Goal: Task Accomplishment & Management: Check status

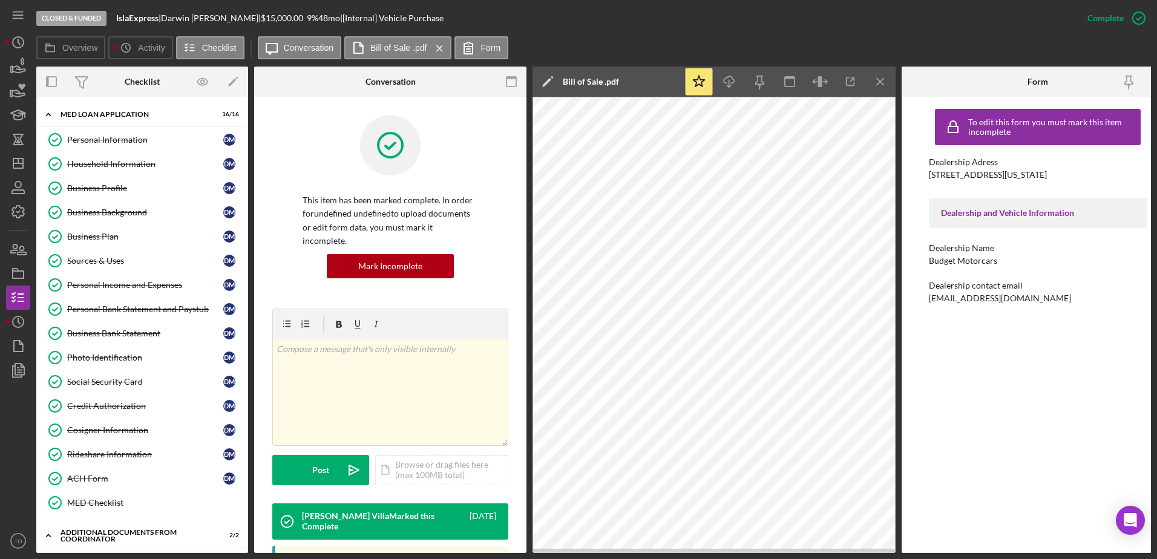
scroll to position [380, 0]
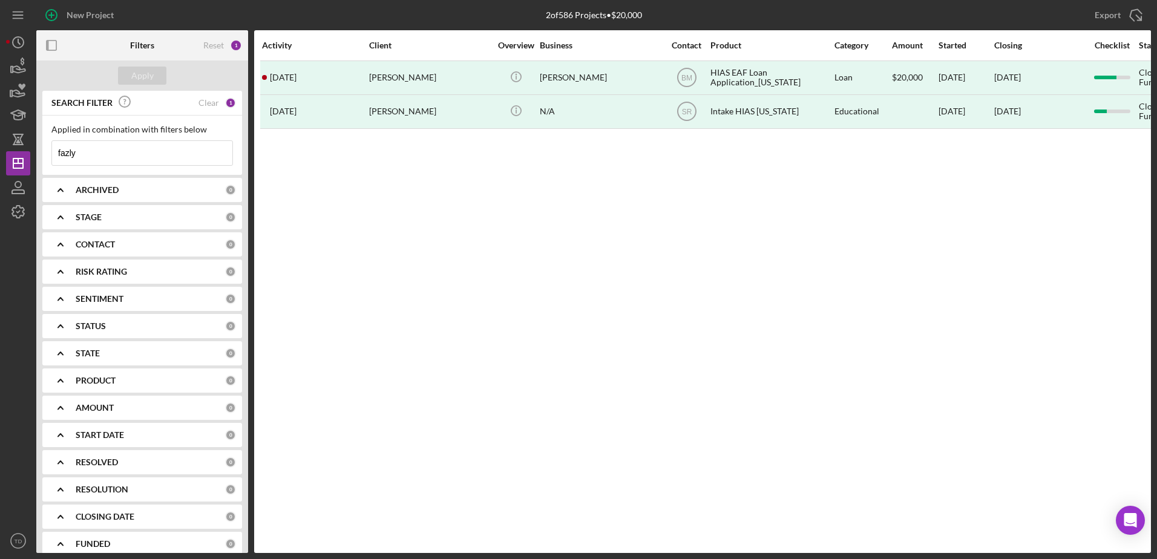
click at [102, 150] on input "fazly" at bounding box center [142, 153] width 180 height 24
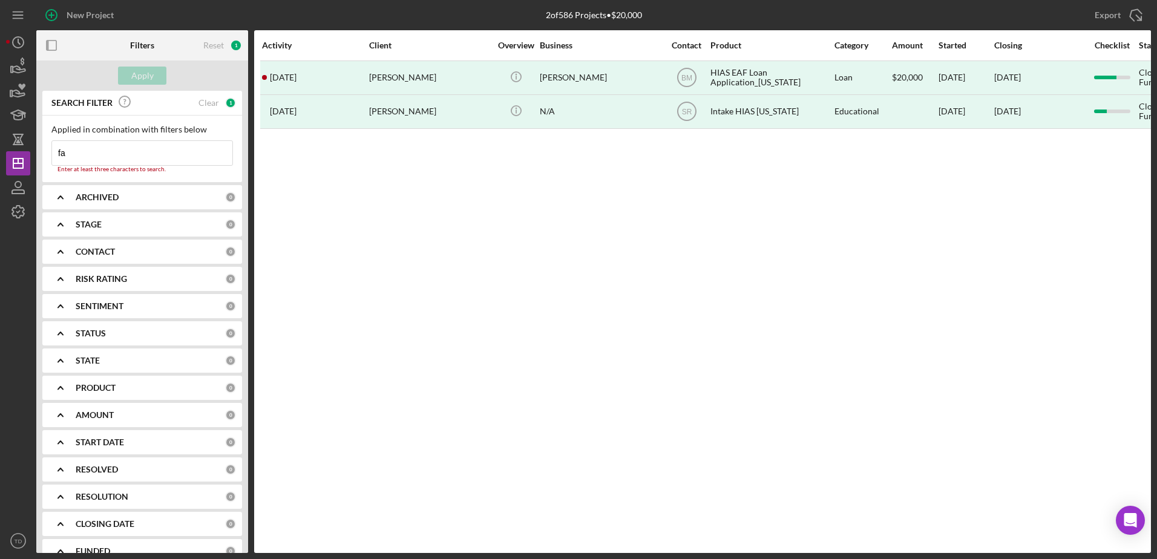
type input "f"
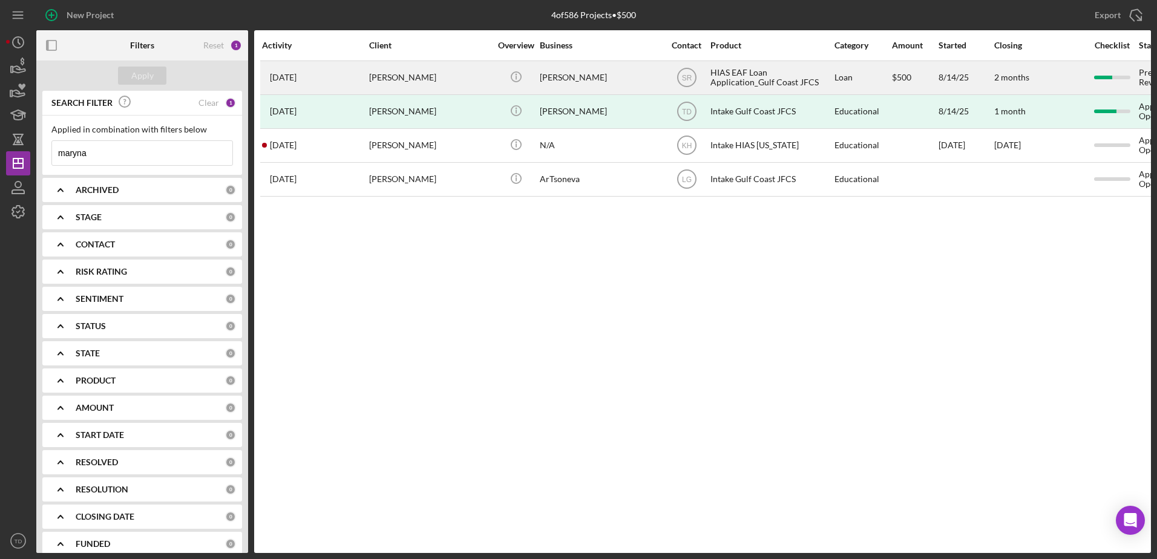
type input "maryna"
click at [428, 82] on div "Maryna Hryshyna" at bounding box center [429, 78] width 121 height 32
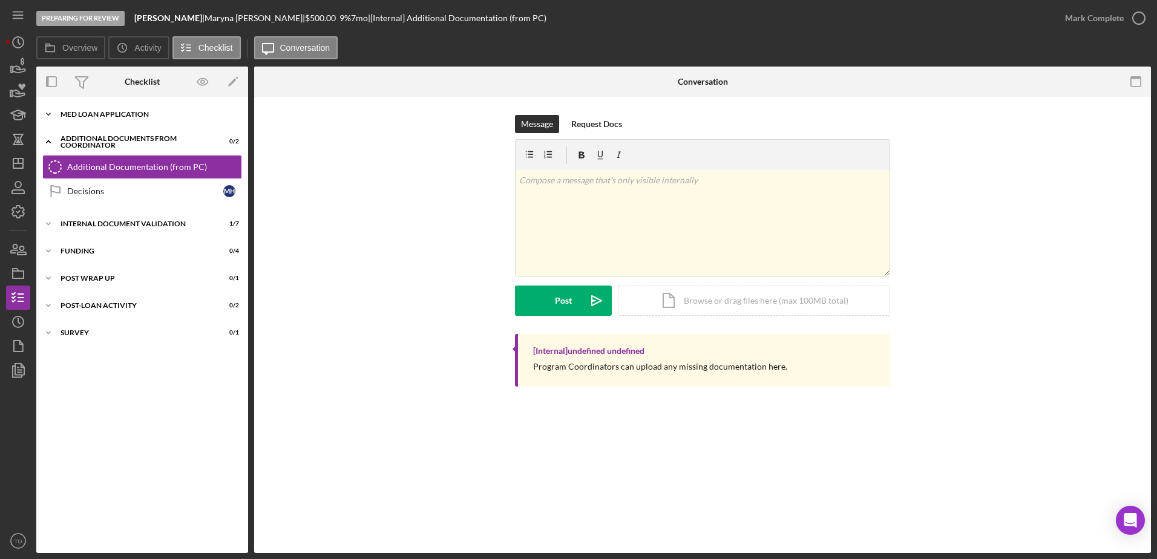
click at [141, 111] on div "MED Loan Application" at bounding box center [147, 114] width 172 height 7
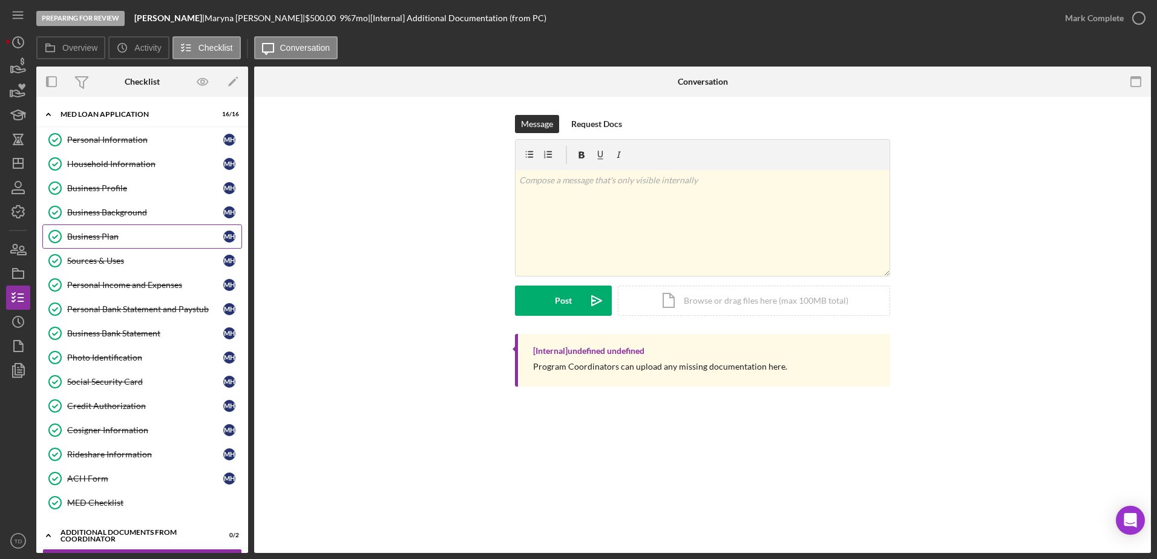
click at [117, 237] on div "Business Plan" at bounding box center [145, 237] width 156 height 10
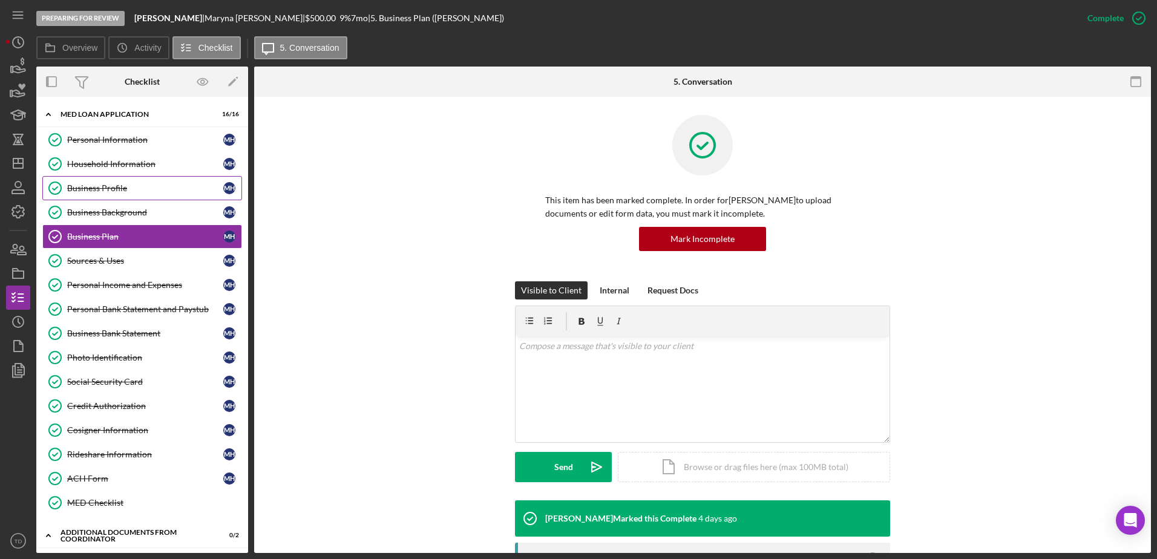
click at [122, 191] on div "Business Profile" at bounding box center [145, 188] width 156 height 10
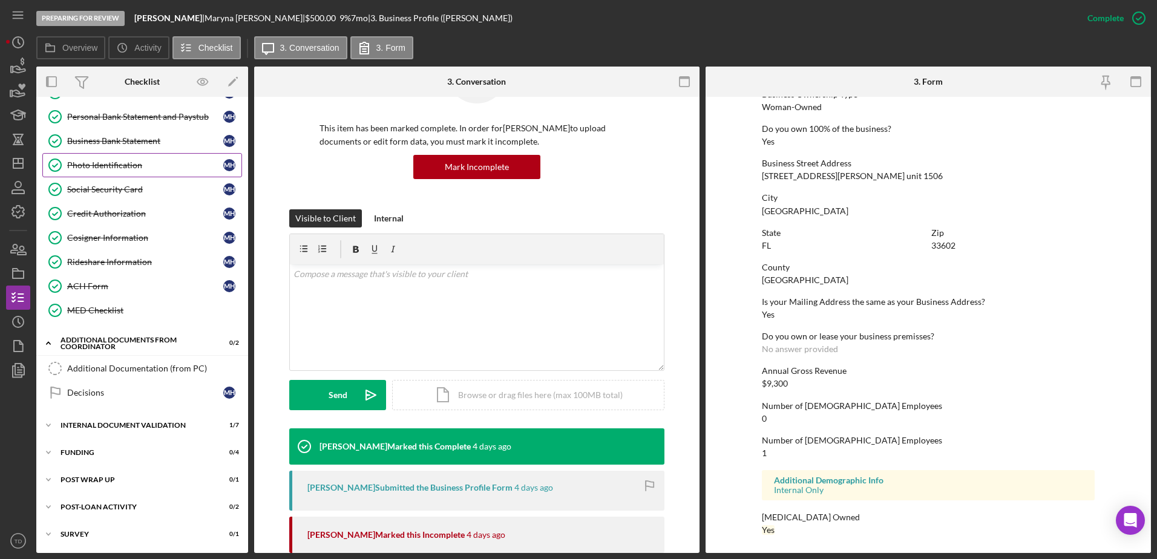
scroll to position [192, 0]
drag, startPoint x: 790, startPoint y: 378, endPoint x: 755, endPoint y: 388, distance: 36.6
click at [755, 388] on form "To edit this form you must mark this item incomplete Business Name Sweet Mary B…" at bounding box center [928, 325] width 445 height 456
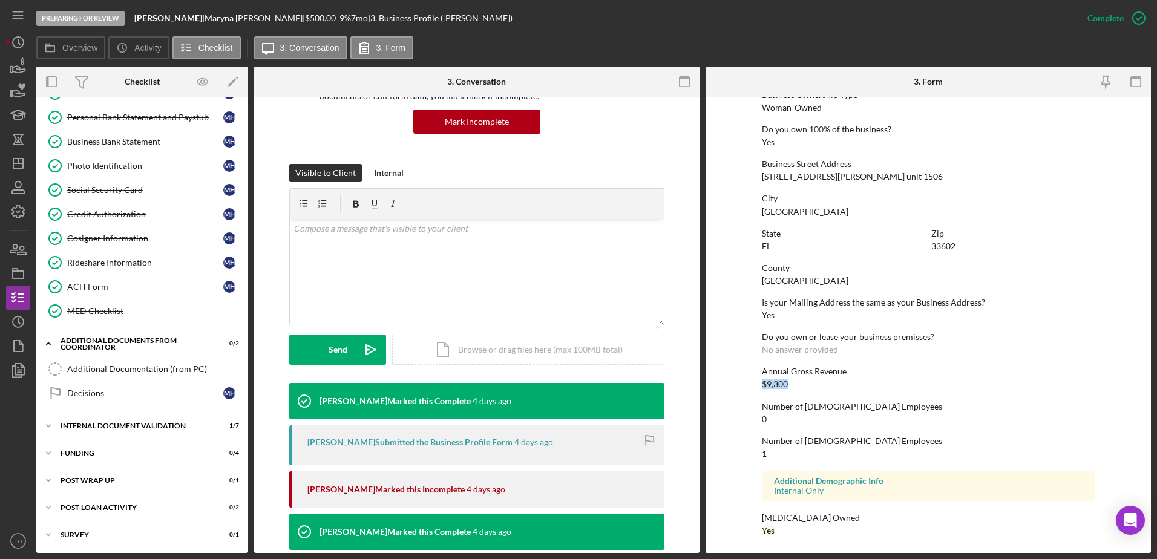
scroll to position [456, 0]
